Goal: Information Seeking & Learning: Learn about a topic

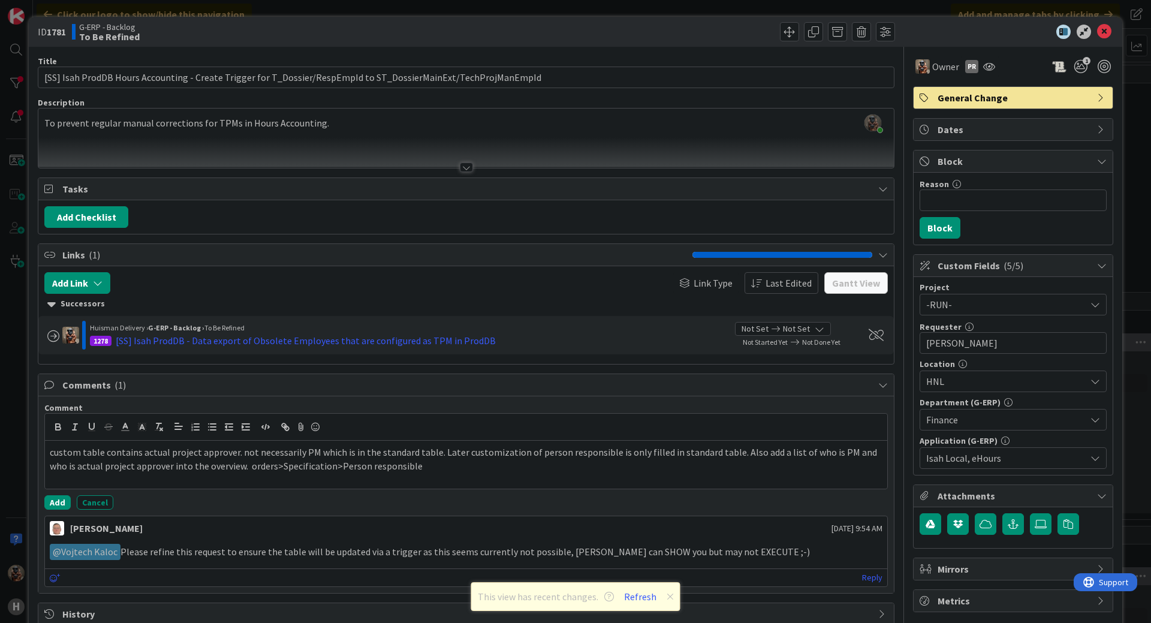
scroll to position [470, 1354]
click at [424, 473] on div "custom table contains actual project approver. not necessarily PM which is in t…" at bounding box center [466, 465] width 842 height 48
click at [234, 454] on p "custom table contains actual project approver. not necessarily PM which is in t…" at bounding box center [466, 458] width 833 height 27
click at [513, 483] on div "custom table contains actual project approver. not necessarily PM which is in t…" at bounding box center [466, 465] width 842 height 48
copy p "custom table contains actual project approver. not necessarily PM which is in t…"
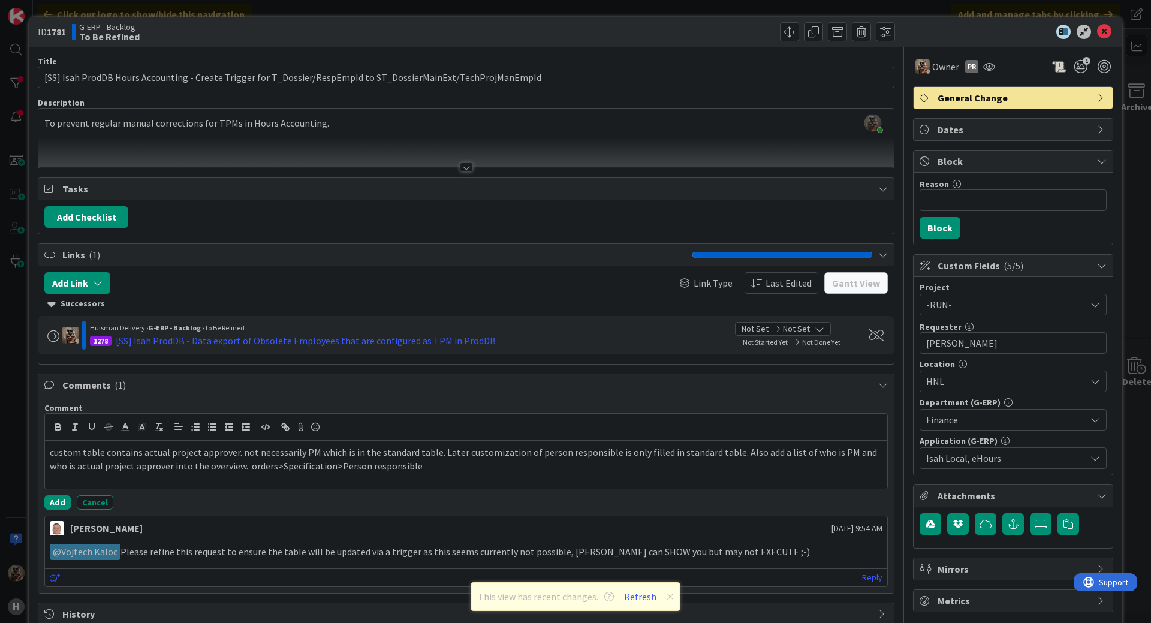
click at [230, 148] on div at bounding box center [466, 152] width 856 height 31
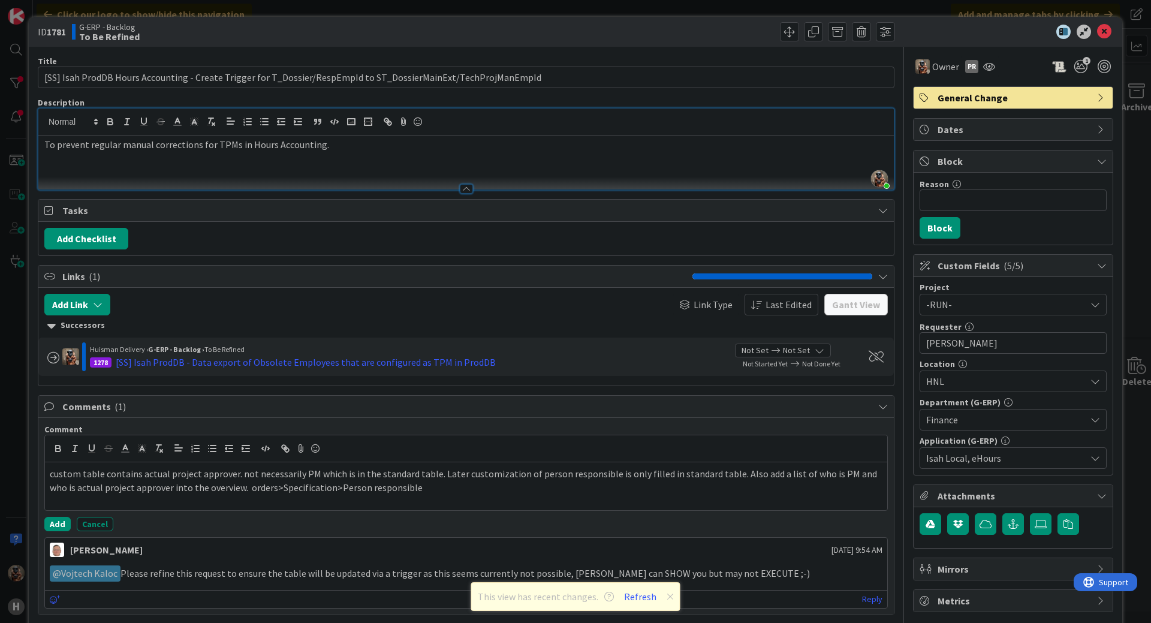
click at [340, 161] on div "To prevent regular manual corrections for TPMs in Hours Accounting." at bounding box center [466, 162] width 856 height 54
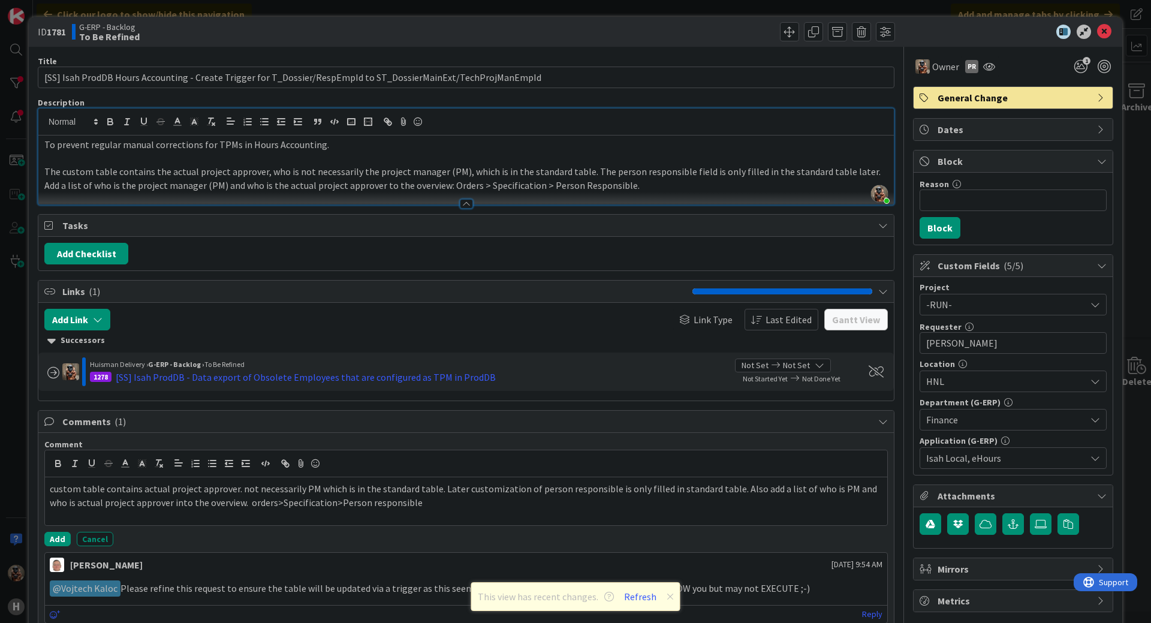
click at [848, 174] on p "The custom table contains the actual project approver, who is not necessarily t…" at bounding box center [466, 178] width 844 height 27
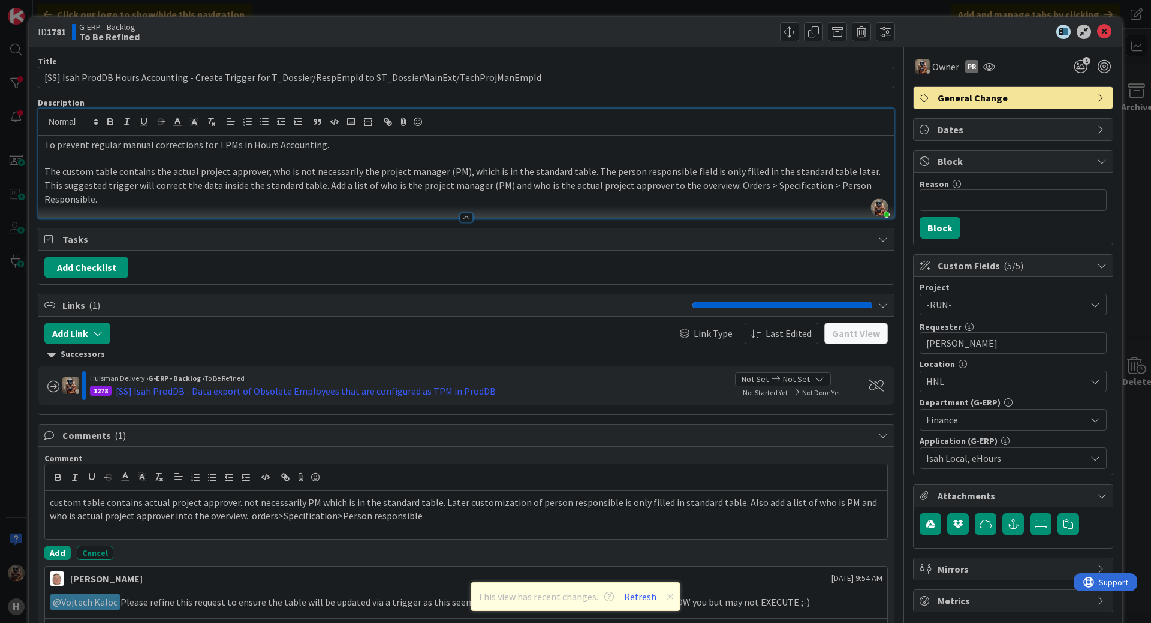
click at [769, 257] on div "Add Checklist" at bounding box center [466, 268] width 844 height 22
click at [463, 186] on p "The custom table contains the actual project approver, who is not necessarily t…" at bounding box center [466, 185] width 844 height 41
click at [450, 187] on p "The custom table contains the actual project approver, who is not necessarily t…" at bounding box center [466, 185] width 844 height 41
drag, startPoint x: 450, startPoint y: 187, endPoint x: 390, endPoint y: 190, distance: 59.4
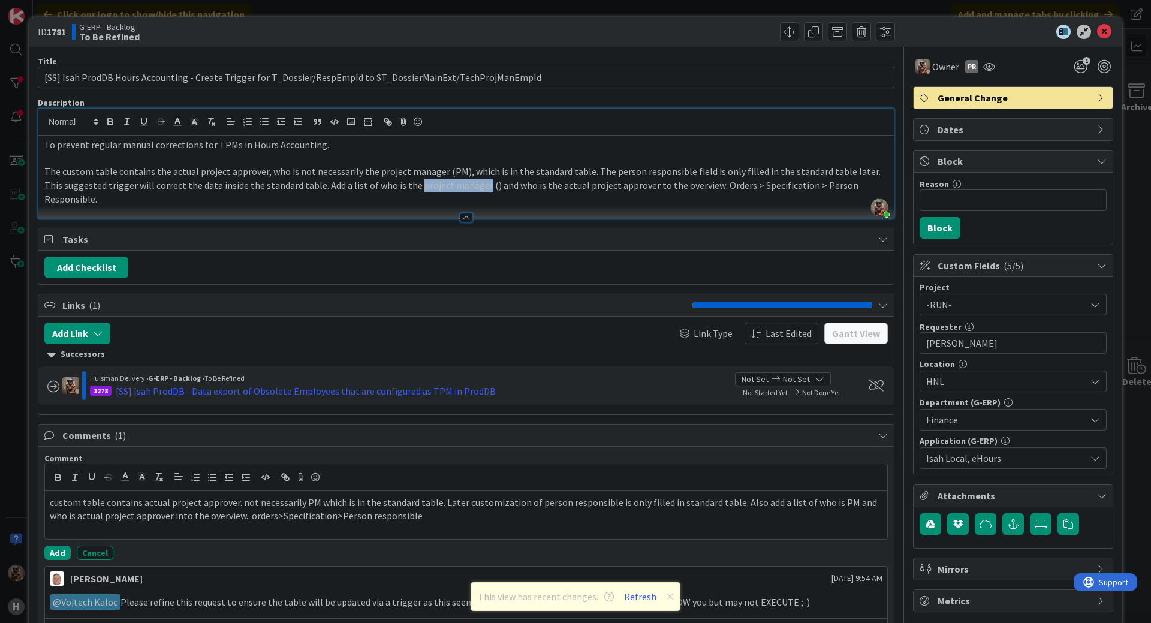
click at [390, 190] on p "The custom table contains the actual project approver, who is not necessarily t…" at bounding box center [466, 185] width 844 height 41
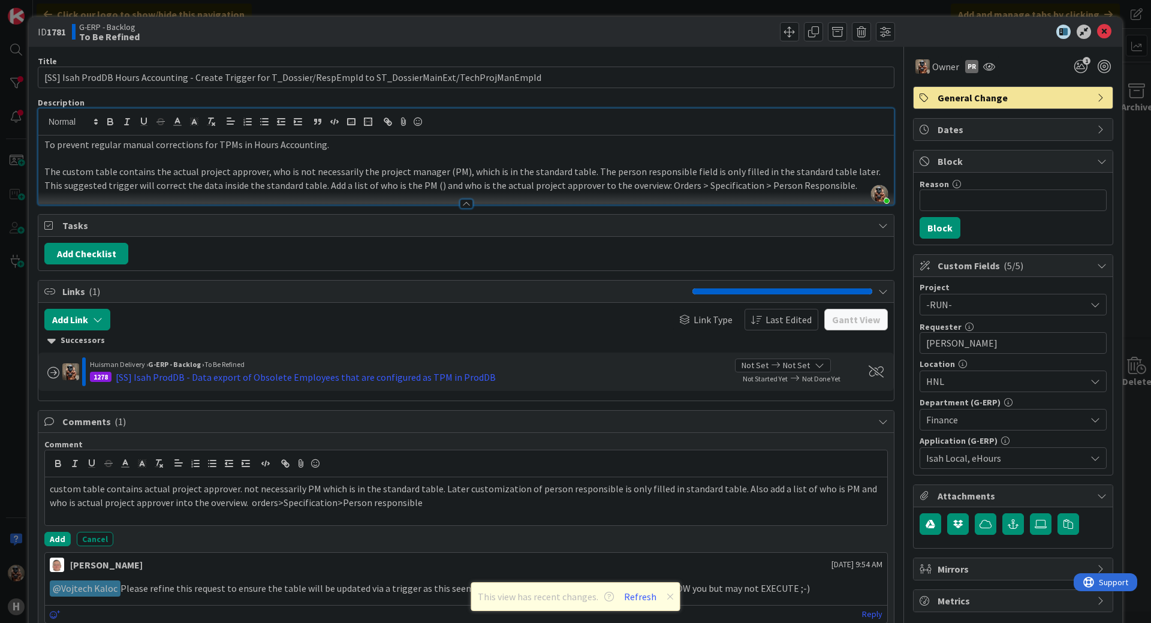
click at [411, 188] on p "The custom table contains the actual project approver, who is not necessarily t…" at bounding box center [466, 178] width 844 height 27
click at [1097, 32] on icon at bounding box center [1104, 32] width 14 height 14
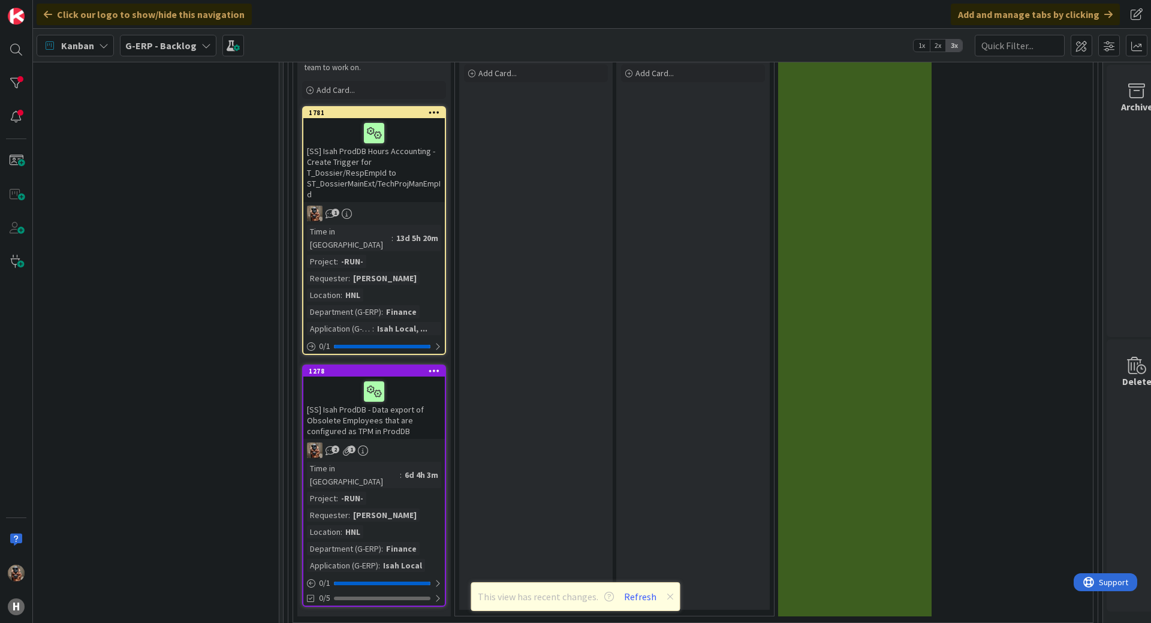
scroll to position [1050, 1354]
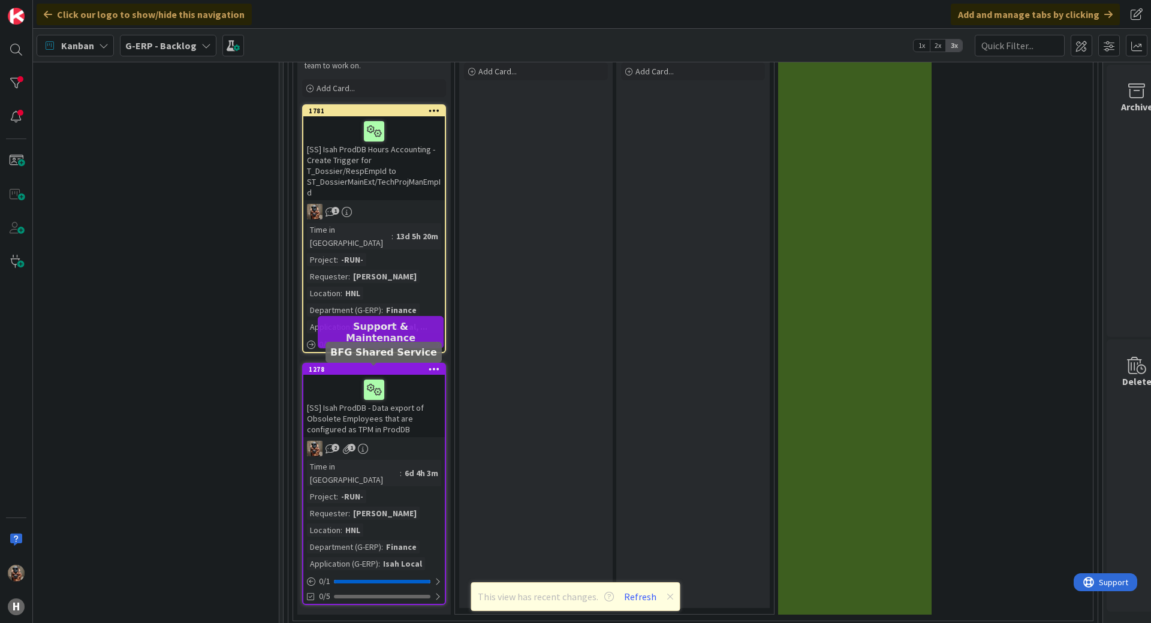
click at [388, 421] on div "[SS] Isah ProdDB - Data export of Obsolete Employees that are configured as TPM…" at bounding box center [373, 406] width 141 height 62
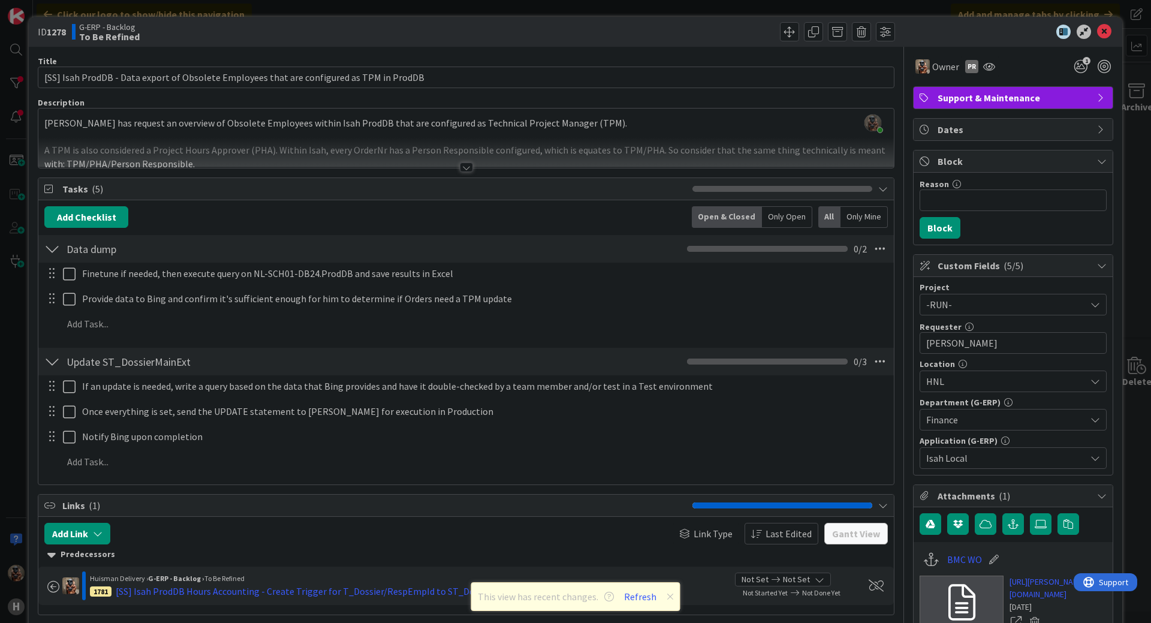
click at [445, 168] on div at bounding box center [466, 161] width 857 height 13
click at [454, 167] on div at bounding box center [466, 152] width 856 height 31
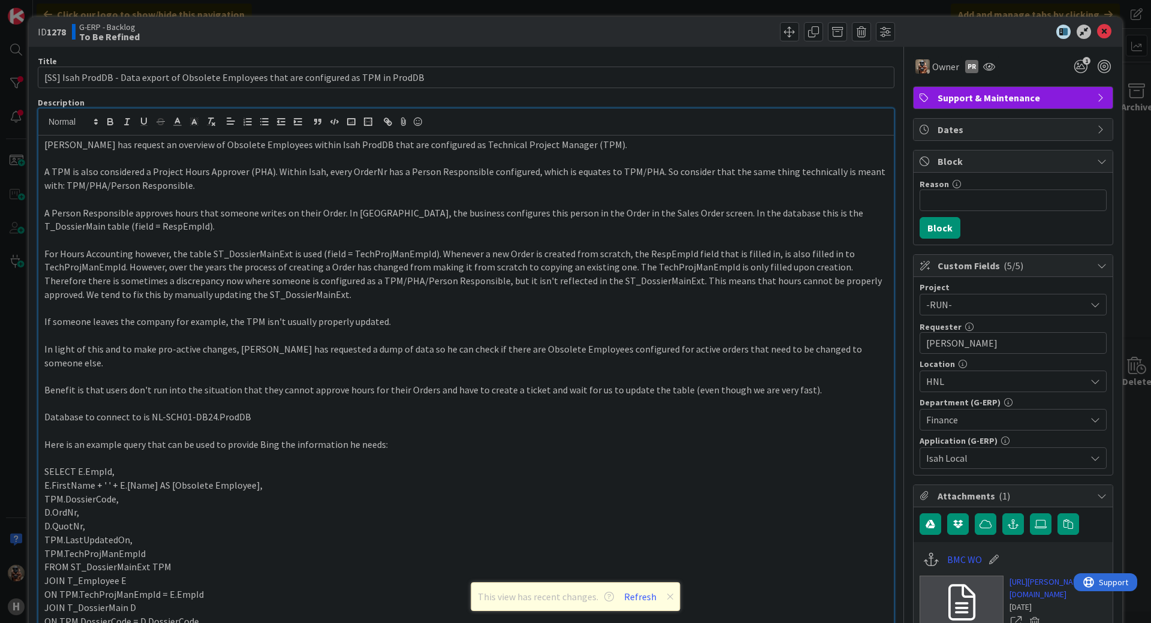
click at [484, 213] on p "A Person Responsible approves hours that someone writes on their Order. In [GEO…" at bounding box center [466, 219] width 844 height 27
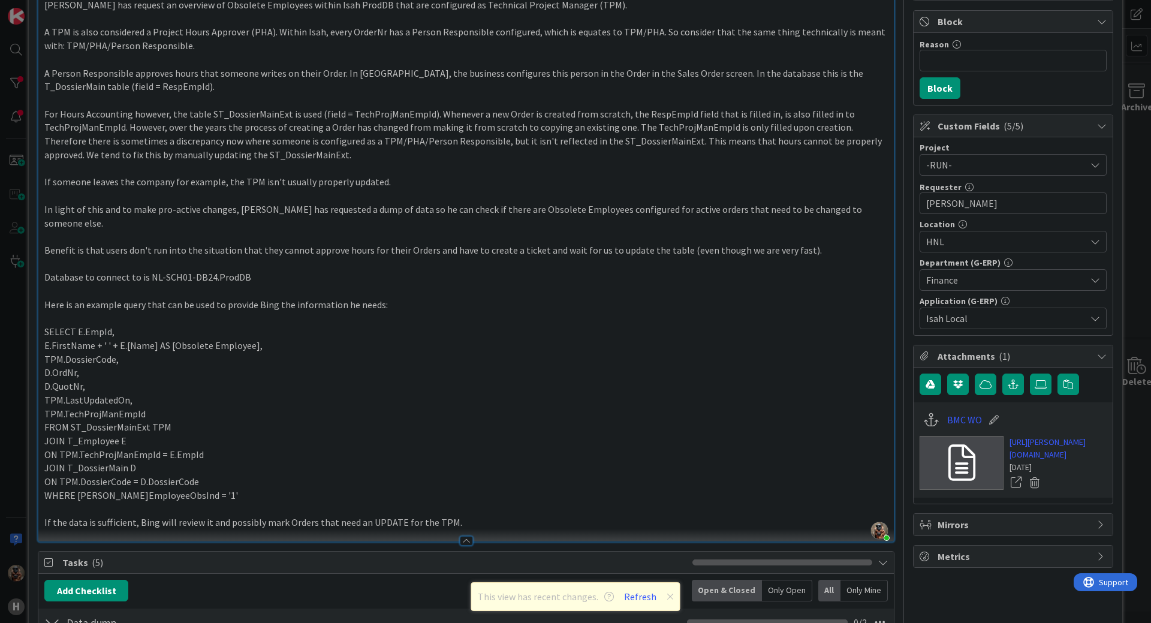
scroll to position [80, 0]
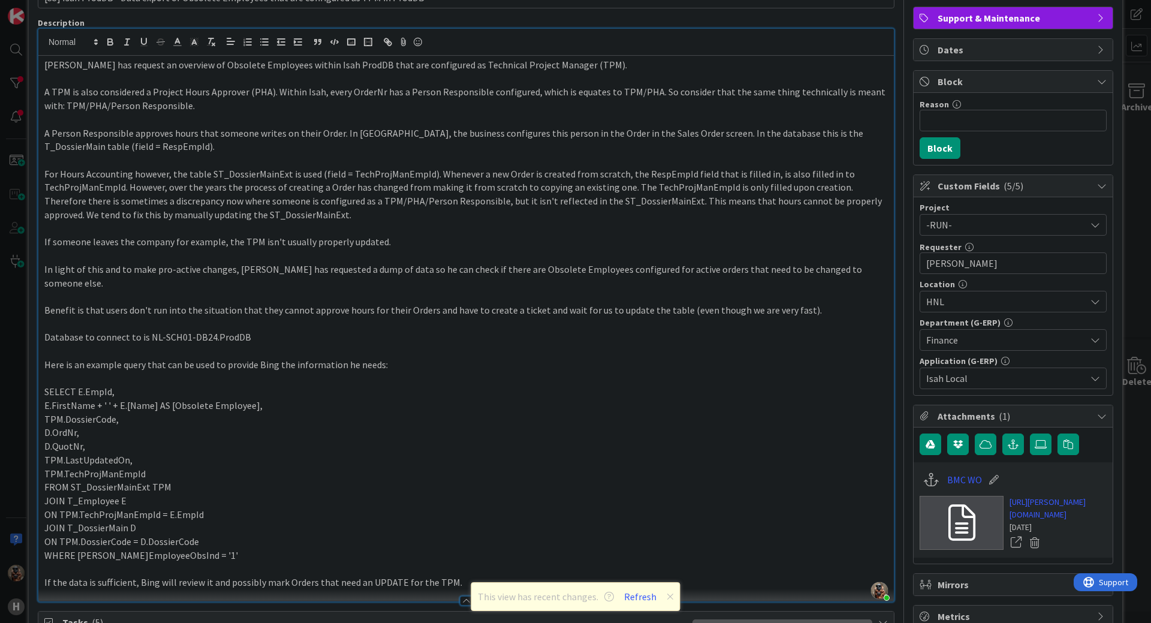
click at [482, 480] on p "FROM ST_DossierMainExt TPM" at bounding box center [466, 487] width 844 height 14
